Goal: Find specific page/section: Locate a particular part of the current website

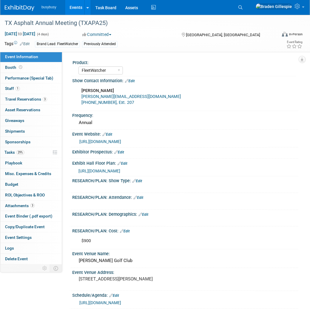
select select "FleetWatcher"
select select "Member"
select select "FleetWatcher"
select select "Member"
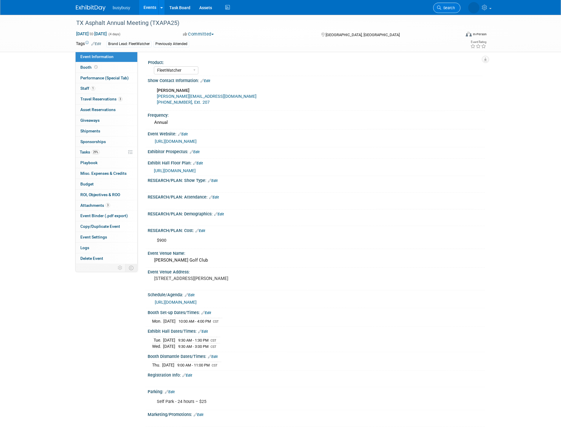
click at [310, 7] on span "Search" at bounding box center [448, 8] width 14 height 4
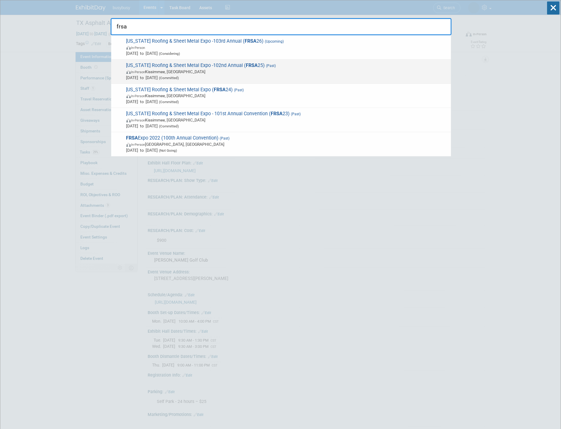
type input "frsa"
click at [289, 75] on span "Jun 5, 2025 to Jun 6, 2025 (Committed)" at bounding box center [287, 78] width 322 height 6
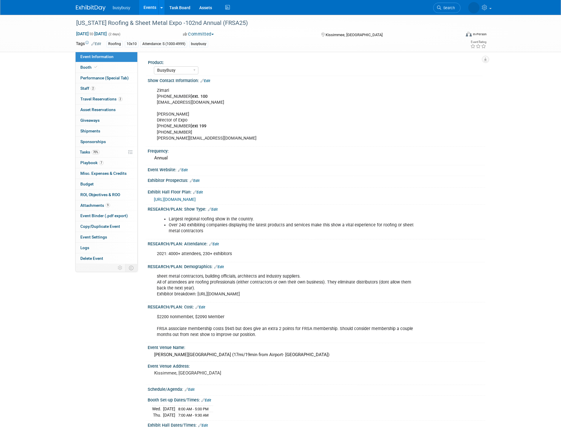
select select "BusyBusy"
click at [93, 7] on img at bounding box center [91, 8] width 30 height 6
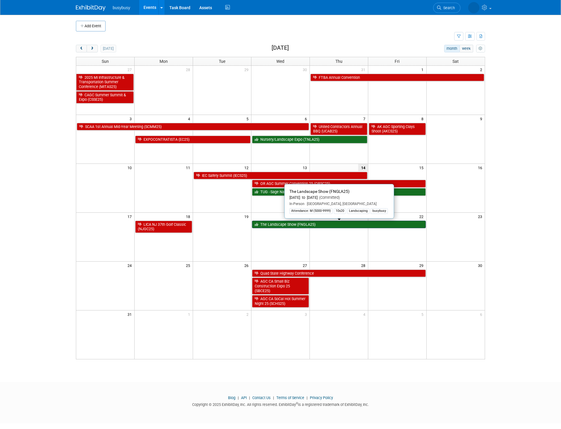
click at [399, 228] on link "The Landscape Show (FNGLA25)" at bounding box center [339, 225] width 174 height 8
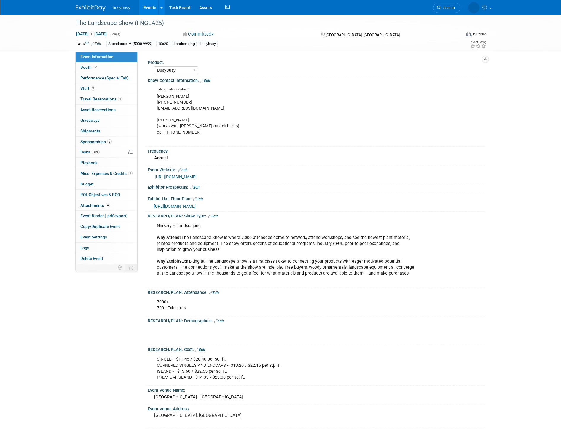
select select "BusyBusy"
click at [190, 206] on span "https://www.thelandscapeshow.org/2025/public/EventMap.aspx?shMode=E&shExhList=1" at bounding box center [175, 206] width 42 height 5
